Goal: Information Seeking & Learning: Learn about a topic

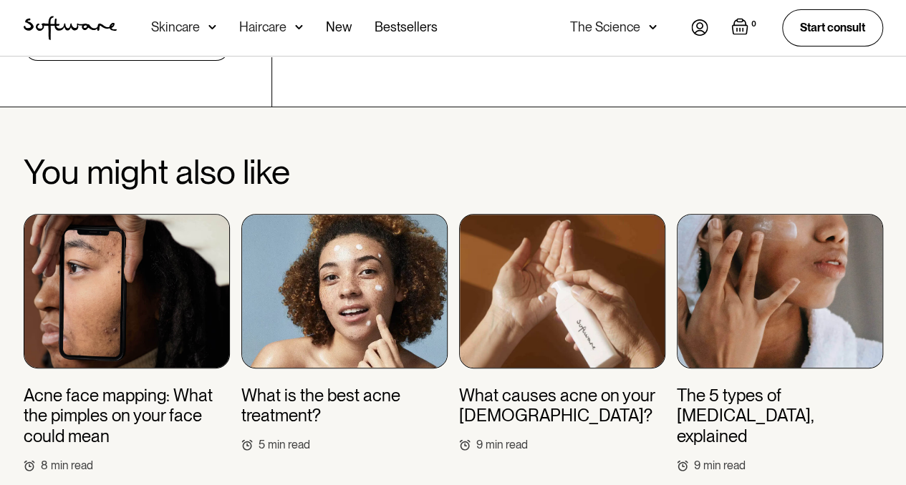
scroll to position [5568, 0]
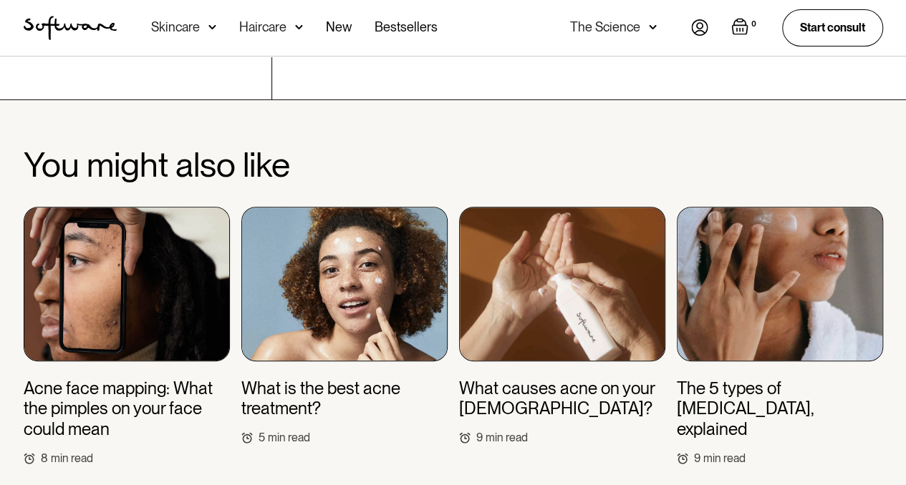
click at [150, 379] on h3 "Acne face mapping: What the pimples on your face could mean" at bounding box center [127, 410] width 206 height 62
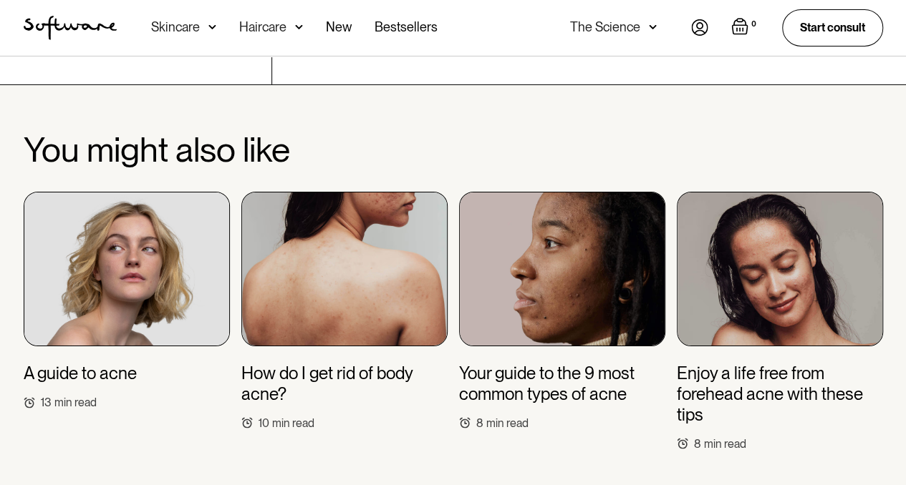
scroll to position [5113, 0]
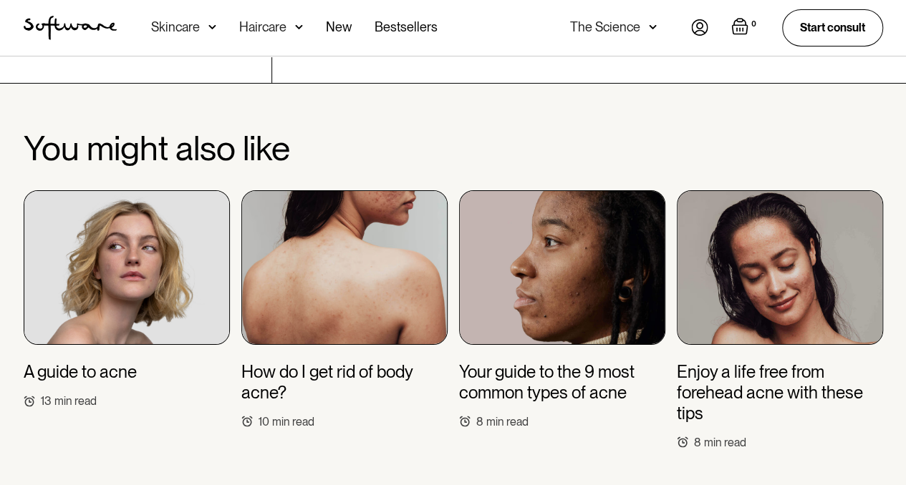
click at [536, 293] on img at bounding box center [562, 267] width 206 height 155
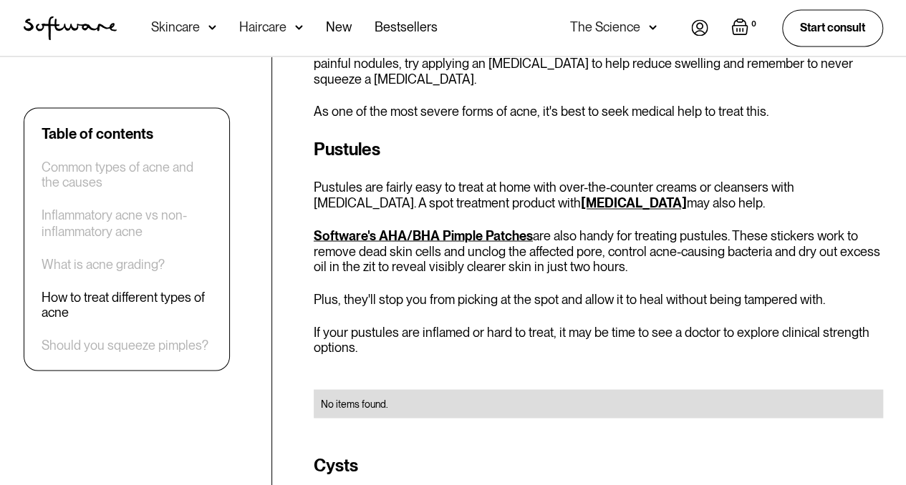
scroll to position [3857, 0]
